Goal: Task Accomplishment & Management: Manage account settings

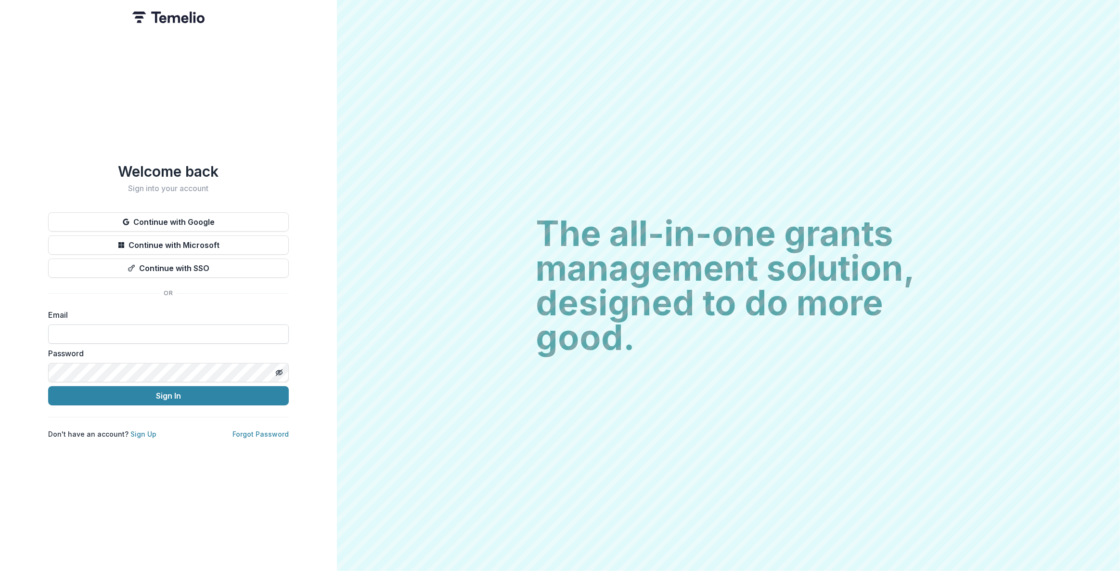
click at [128, 328] on input at bounding box center [168, 333] width 241 height 19
type input "**********"
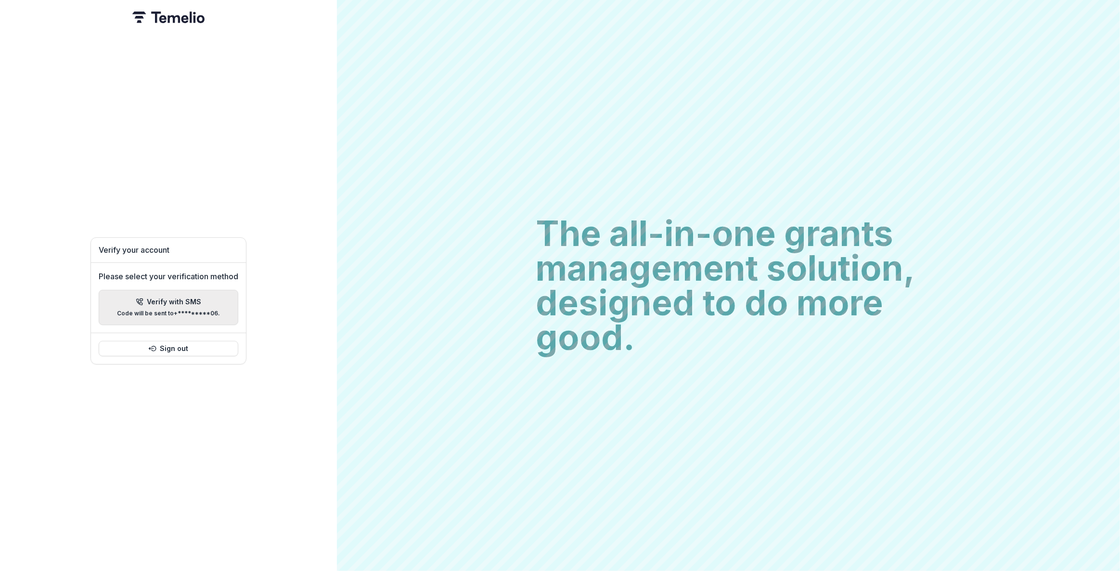
click at [183, 310] on p "Code will be sent to +*********06 ." at bounding box center [168, 313] width 103 height 7
type input "*"
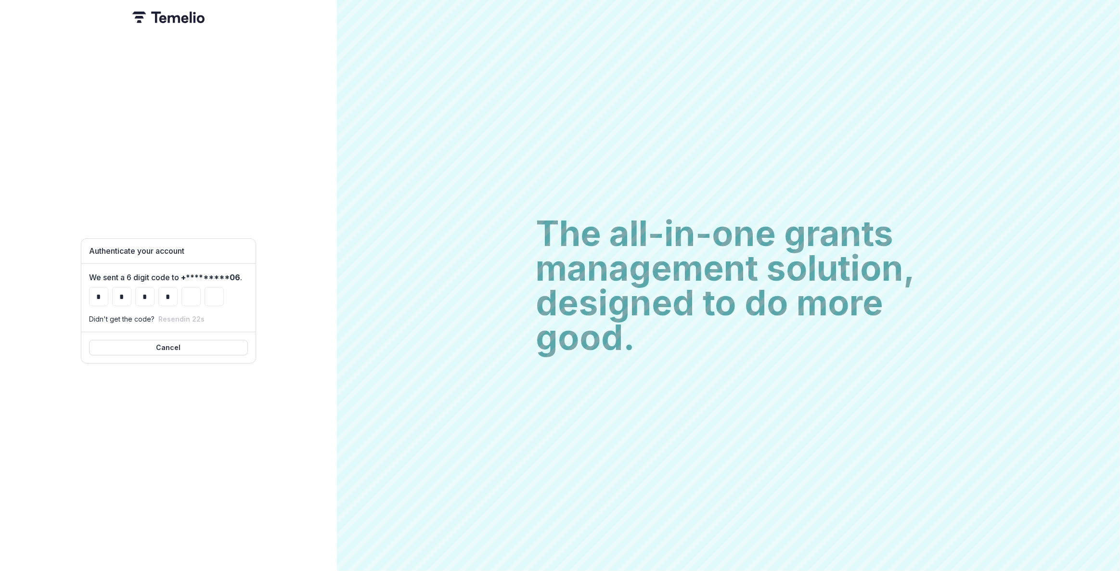
type input "*"
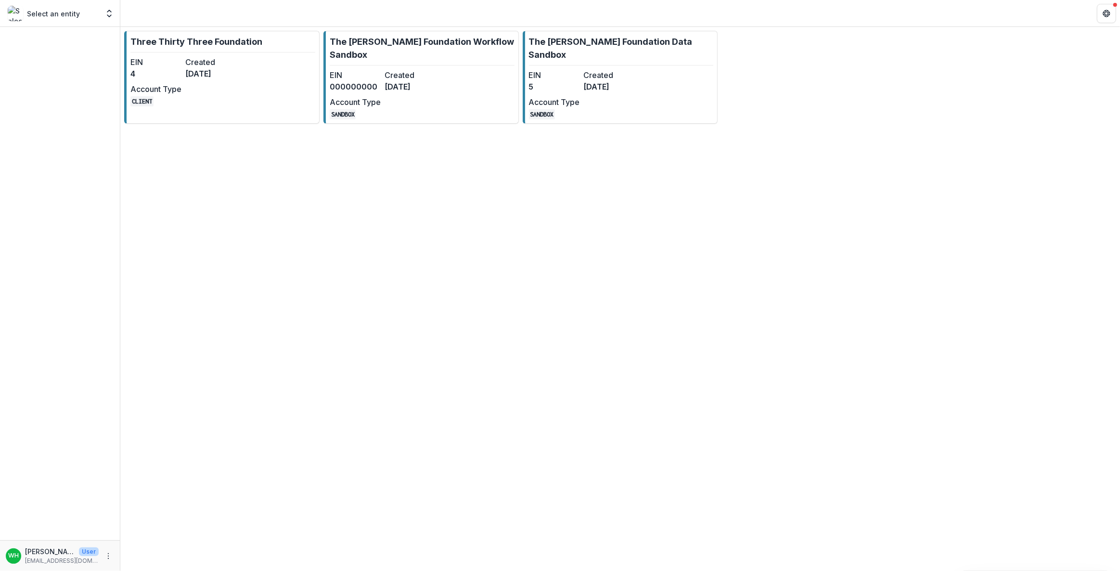
click at [790, 93] on div "Three Thirty Three Foundation EIN 4 Created [DATE] Account Type CLIENT The [PER…" at bounding box center [619, 77] width 999 height 101
click at [653, 80] on link "The [PERSON_NAME] Foundation Data Sandbox EIN 5 Created [DATE] Account Type SAN…" at bounding box center [620, 77] width 195 height 93
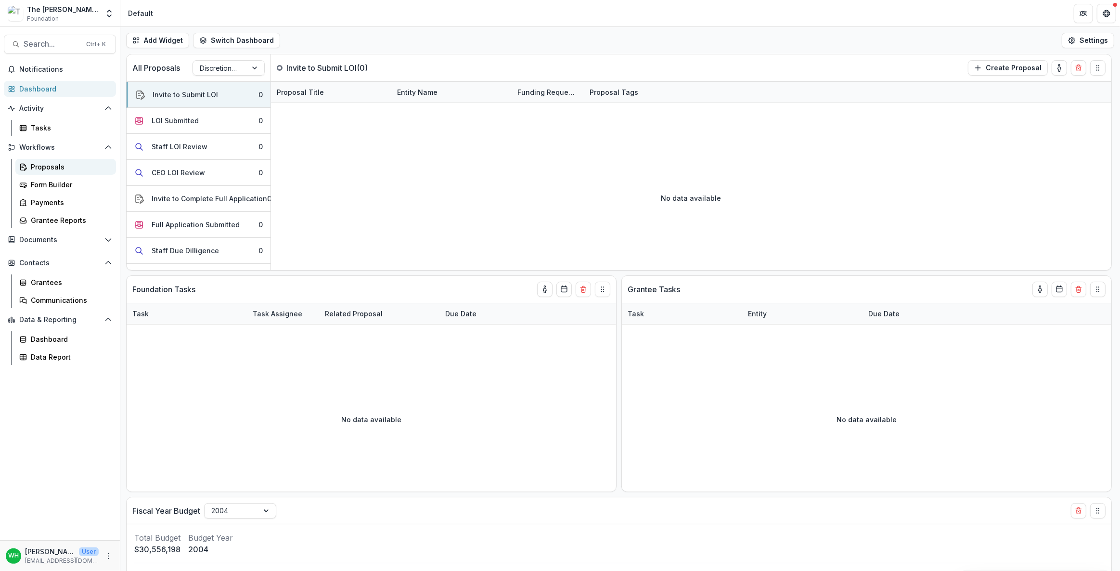
click at [60, 165] on div "Proposals" at bounding box center [69, 167] width 77 height 10
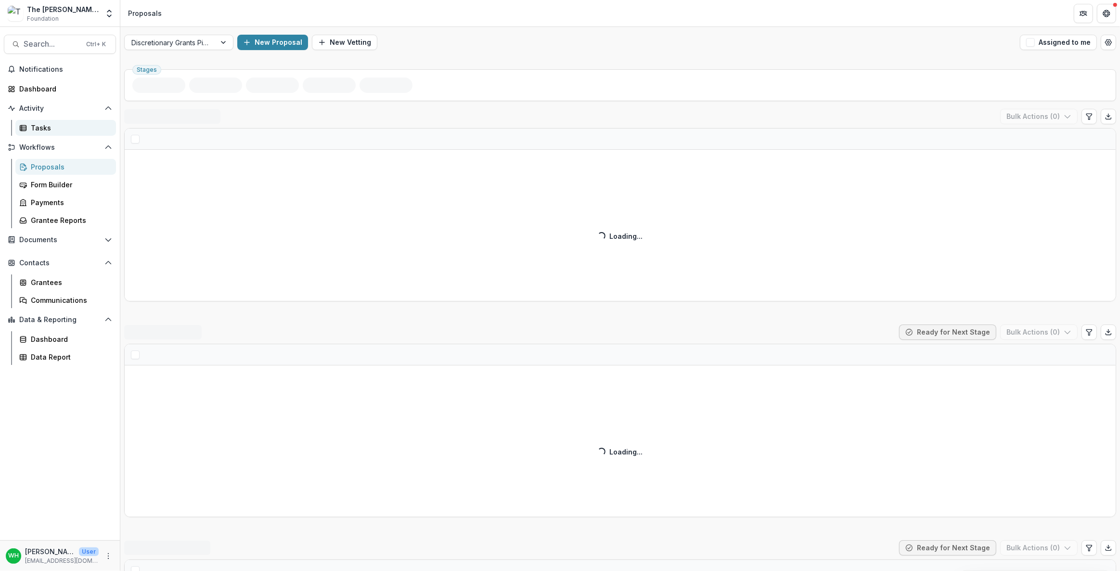
click at [46, 133] on link "Tasks" at bounding box center [65, 128] width 101 height 16
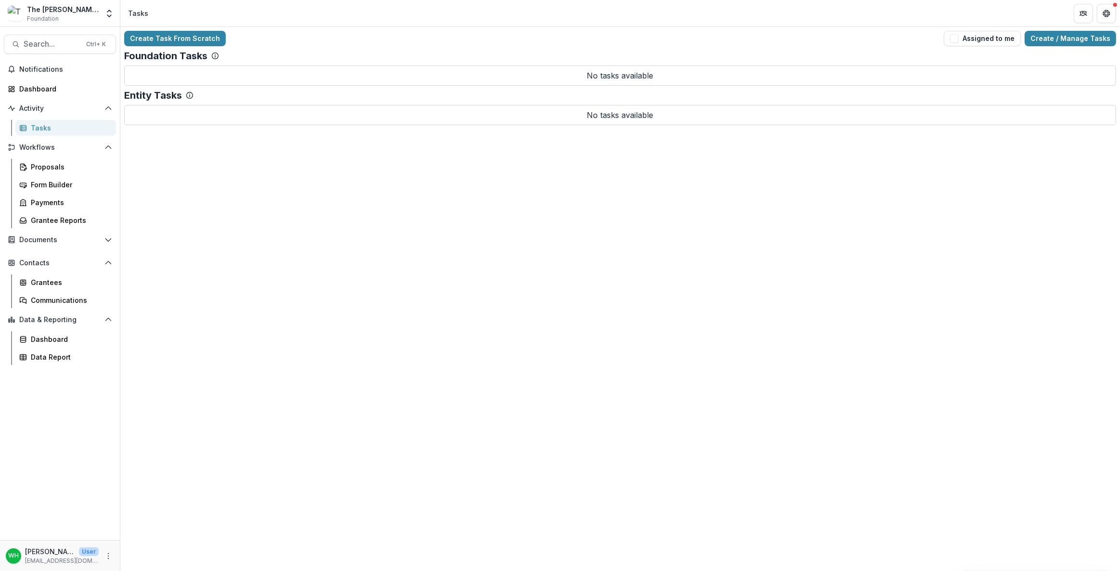
click at [662, 339] on div "Create Task From Scratch Assigned to me Create / Manage Tasks Foundation Tasks …" at bounding box center [619, 299] width 999 height 544
click at [768, 404] on div "Create Task From Scratch Assigned to me Create / Manage Tasks Foundation Tasks …" at bounding box center [619, 299] width 999 height 544
click at [380, 139] on div "Create Task From Scratch Assigned to me Create / Manage Tasks Foundation Tasks …" at bounding box center [619, 299] width 999 height 544
click at [632, 256] on div "Create Task From Scratch Assigned to me Create / Manage Tasks Foundation Tasks …" at bounding box center [619, 299] width 999 height 544
click at [716, 245] on div "Create Task From Scratch Assigned to me Create / Manage Tasks Foundation Tasks …" at bounding box center [619, 299] width 999 height 544
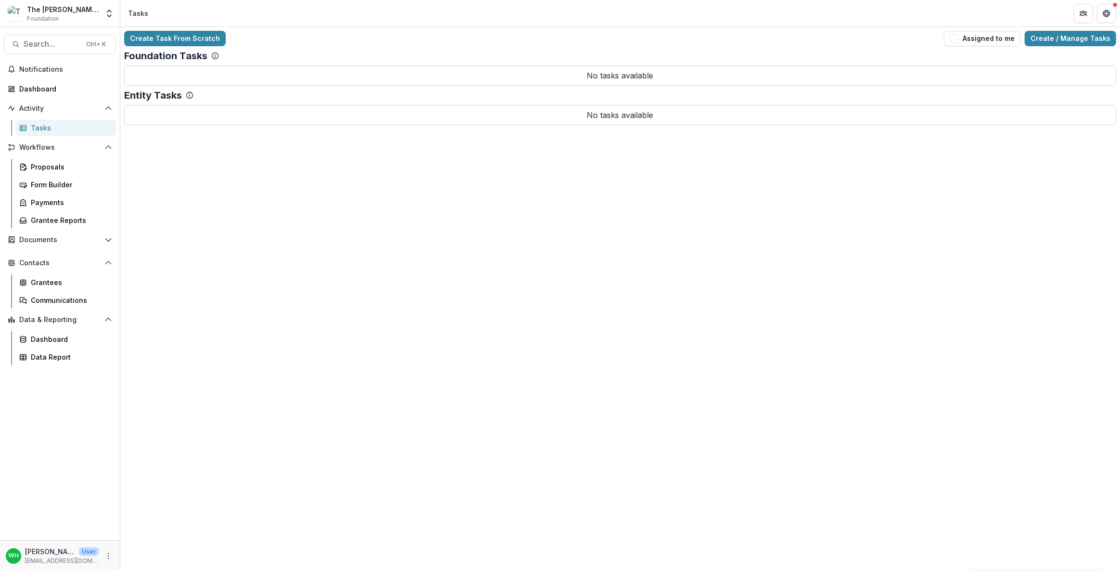
click at [760, 243] on div "Create Task From Scratch Assigned to me Create / Manage Tasks Foundation Tasks …" at bounding box center [619, 299] width 999 height 544
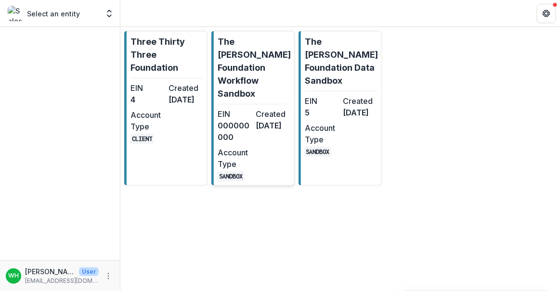
click at [240, 141] on div "EIN 000000000 Created 2 months ago Account Type SANDBOX" at bounding box center [253, 144] width 73 height 73
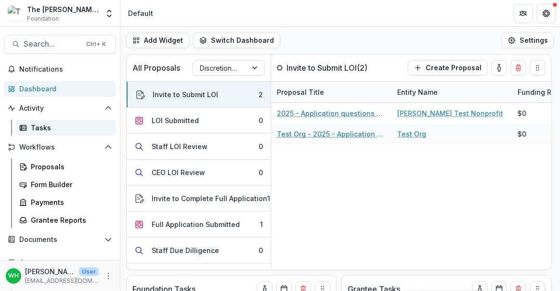
click at [52, 132] on div "Tasks" at bounding box center [69, 128] width 77 height 10
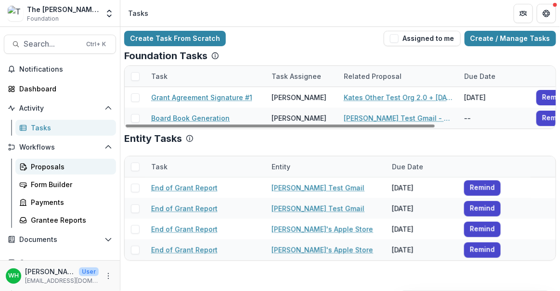
click at [50, 167] on div "Proposals" at bounding box center [69, 167] width 77 height 10
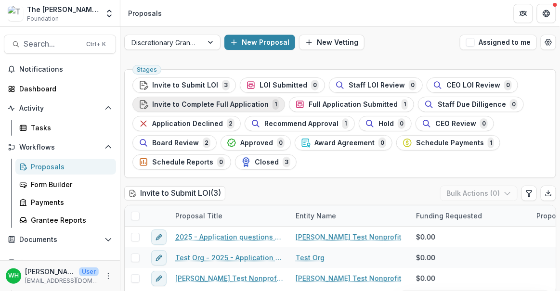
click at [219, 107] on span "Invite to Complete Full Application" at bounding box center [210, 105] width 116 height 8
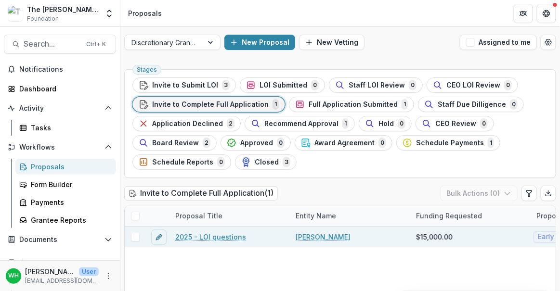
click at [222, 237] on link "2025 - LOI questions" at bounding box center [210, 237] width 71 height 10
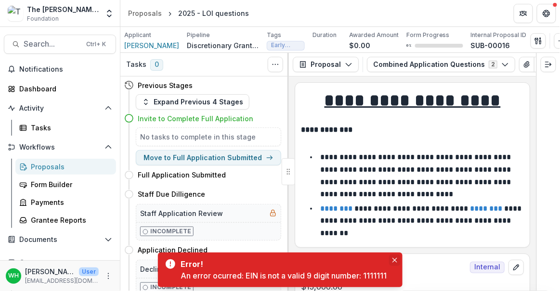
click at [395, 257] on button "Close" at bounding box center [395, 261] width 12 height 12
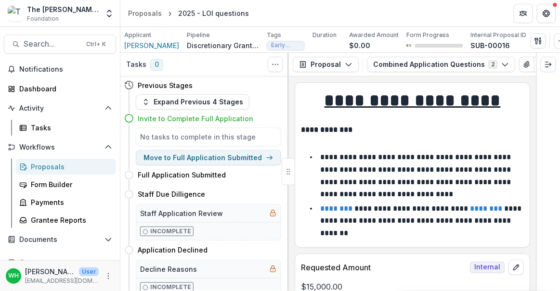
click at [488, 127] on p "**********" at bounding box center [412, 130] width 223 height 12
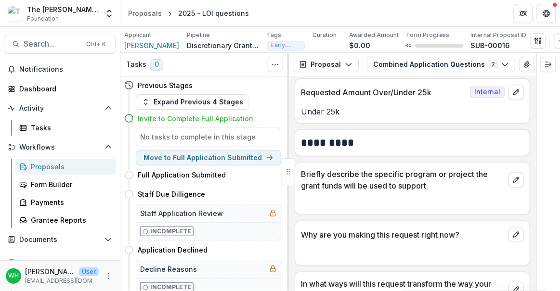
scroll to position [218, 0]
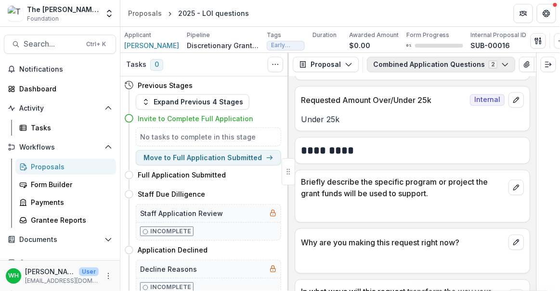
click at [477, 69] on button "Combined Application Questions 2" at bounding box center [441, 64] width 148 height 15
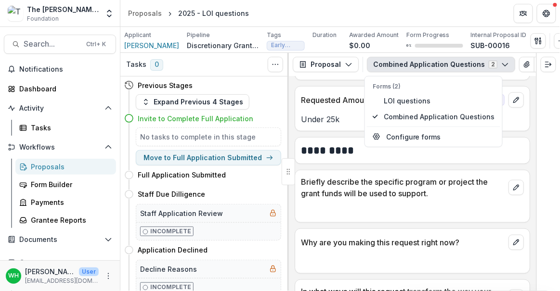
click at [465, 62] on button "Combined Application Questions 2" at bounding box center [441, 64] width 148 height 15
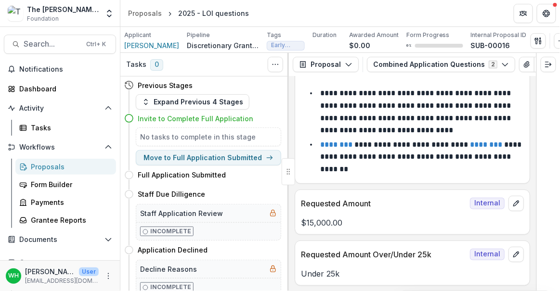
scroll to position [0, 0]
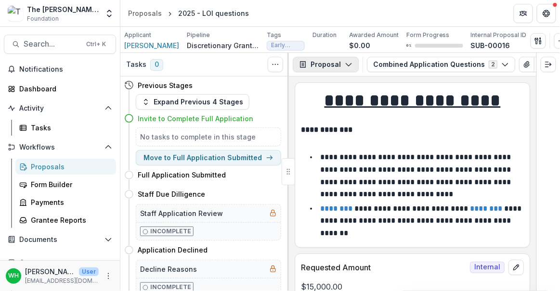
click at [336, 66] on button "Proposal" at bounding box center [326, 64] width 66 height 15
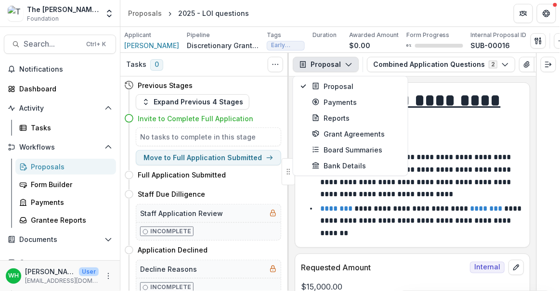
click at [525, 139] on div "**********" at bounding box center [412, 165] width 234 height 153
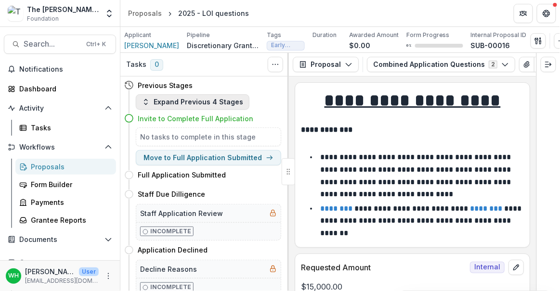
click at [192, 100] on button "Expand Previous 4 Stages" at bounding box center [193, 101] width 114 height 15
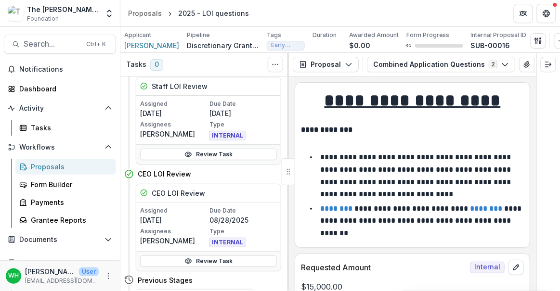
scroll to position [87, 0]
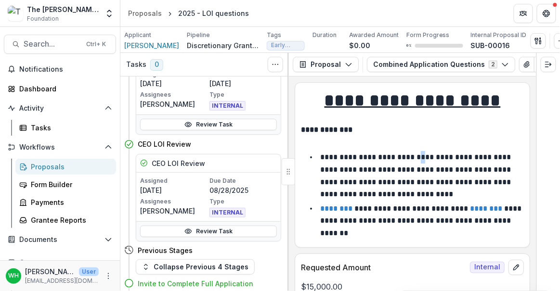
click at [413, 164] on li "**********" at bounding box center [417, 175] width 211 height 49
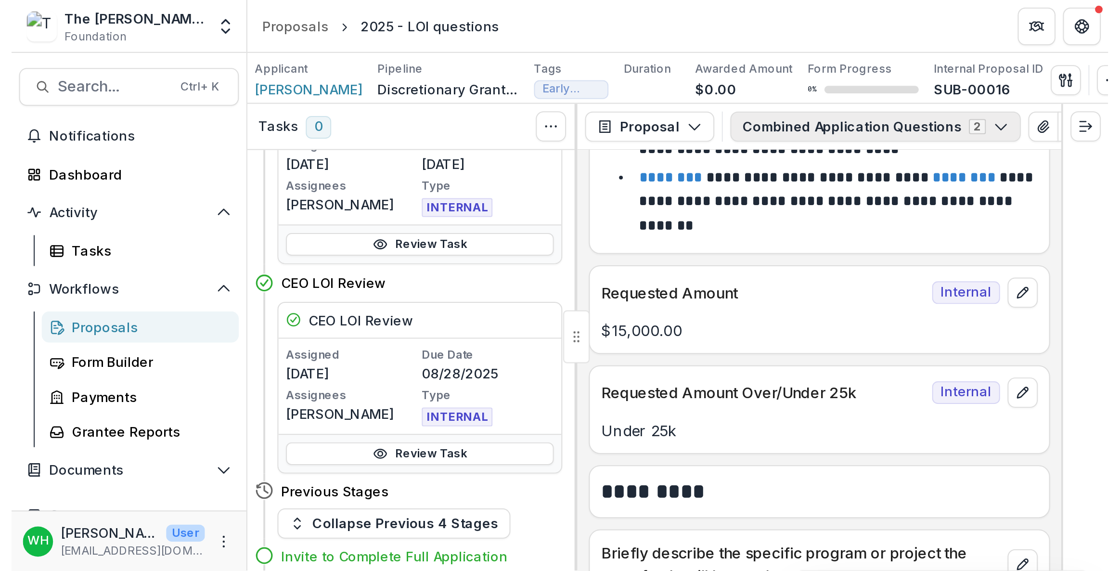
scroll to position [0, 0]
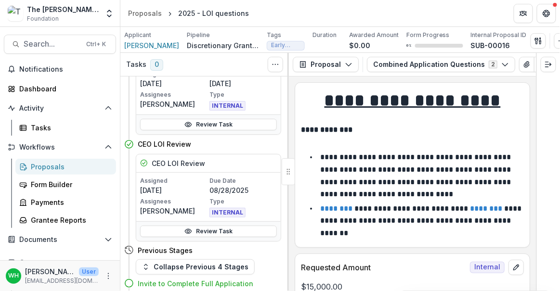
click at [492, 124] on p at bounding box center [412, 119] width 223 height 12
click at [494, 58] on button "Combined Application Questions 2" at bounding box center [441, 64] width 148 height 15
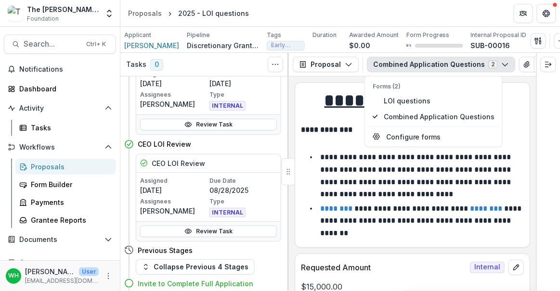
click at [298, 79] on div "**********" at bounding box center [412, 184] width 247 height 215
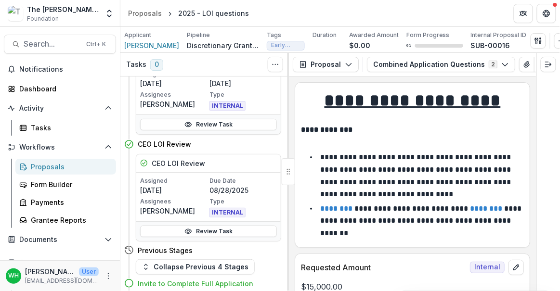
click at [48, 162] on div "Proposals" at bounding box center [69, 167] width 77 height 10
